Goal: Task Accomplishment & Management: Use online tool/utility

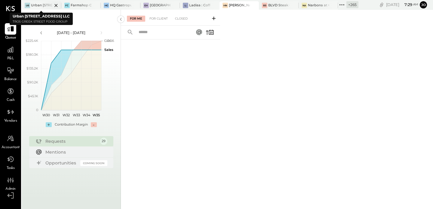
click at [54, 5] on icon at bounding box center [56, 5] width 8 height 7
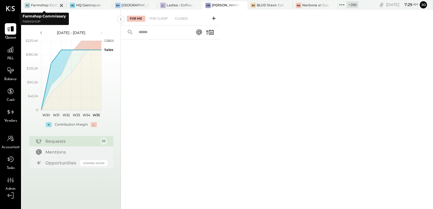
click at [61, 5] on icon at bounding box center [61, 5] width 3 height 3
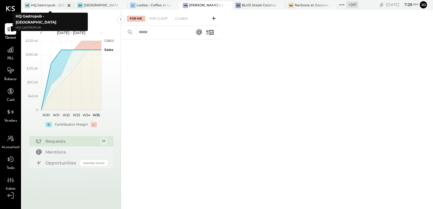
click at [72, 6] on icon at bounding box center [69, 5] width 8 height 7
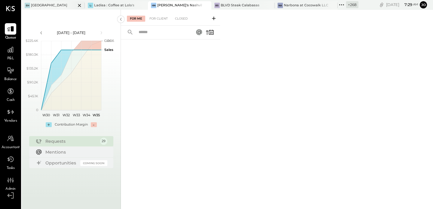
click at [78, 6] on icon at bounding box center [79, 5] width 3 height 3
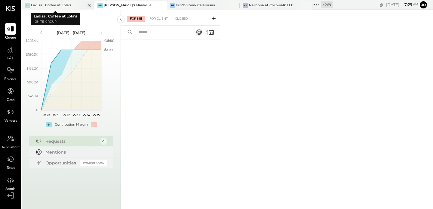
click at [85, 4] on icon at bounding box center [89, 5] width 8 height 7
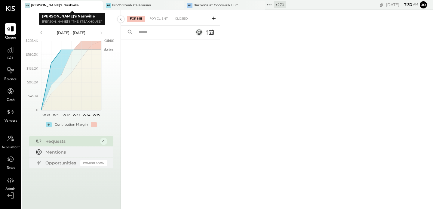
click at [98, 7] on icon at bounding box center [98, 5] width 8 height 7
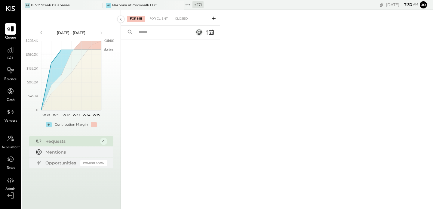
click at [98, 7] on icon at bounding box center [98, 5] width 8 height 7
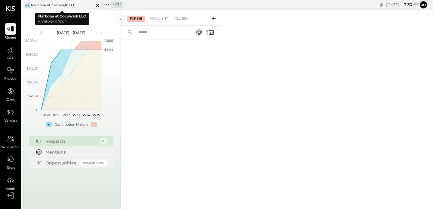
click at [98, 7] on icon at bounding box center [98, 5] width 8 height 7
